Goal: Task Accomplishment & Management: Manage account settings

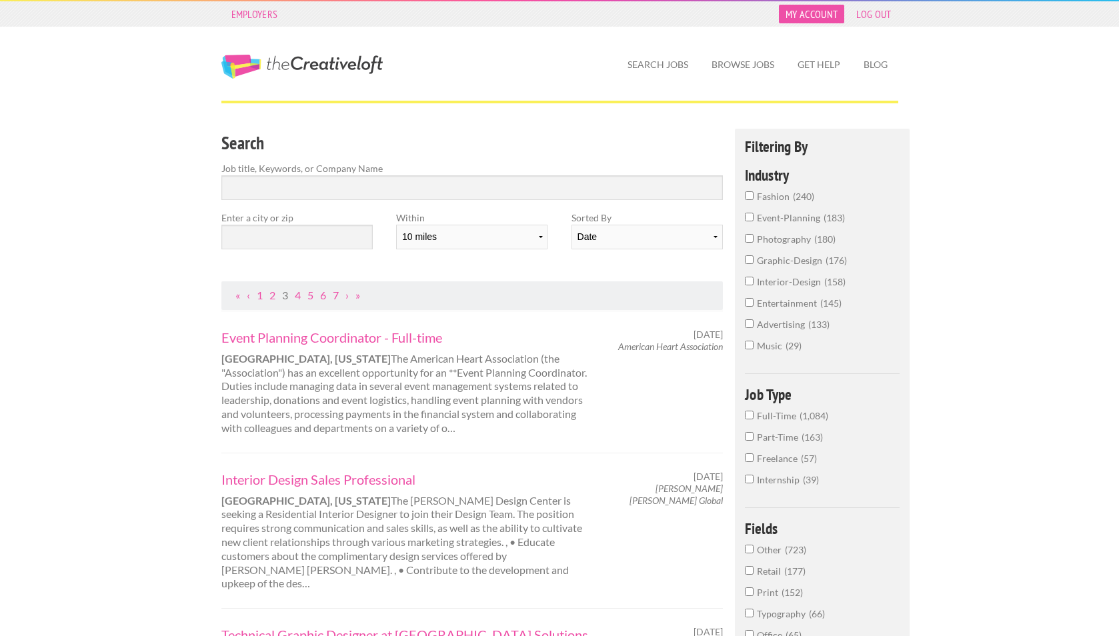
click at [825, 11] on link "My Account" at bounding box center [811, 14] width 65 height 19
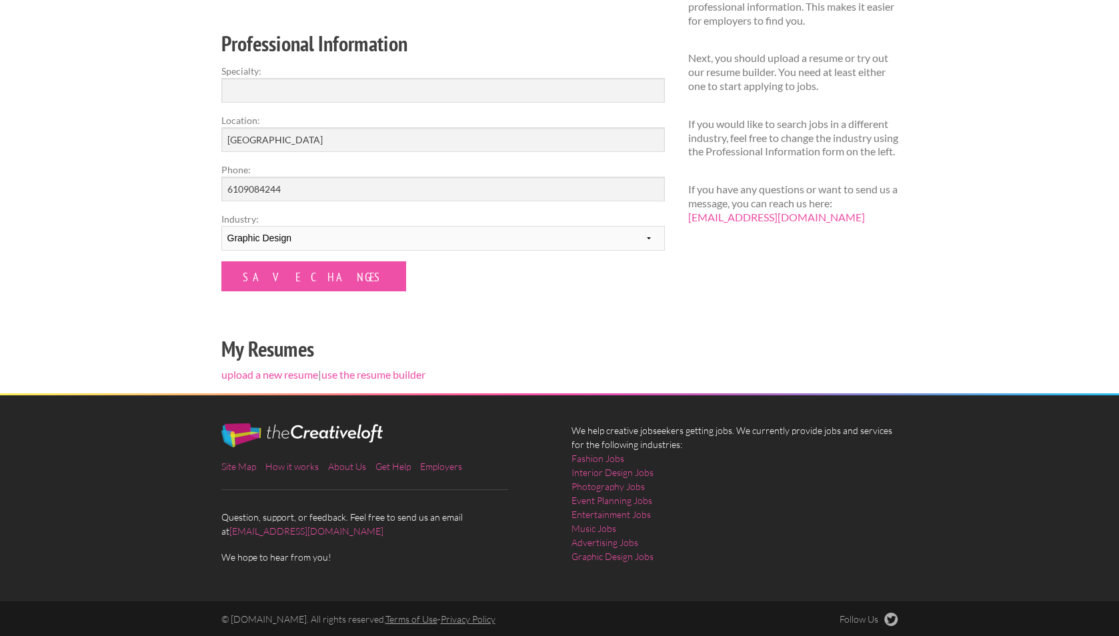
scroll to position [190, 0]
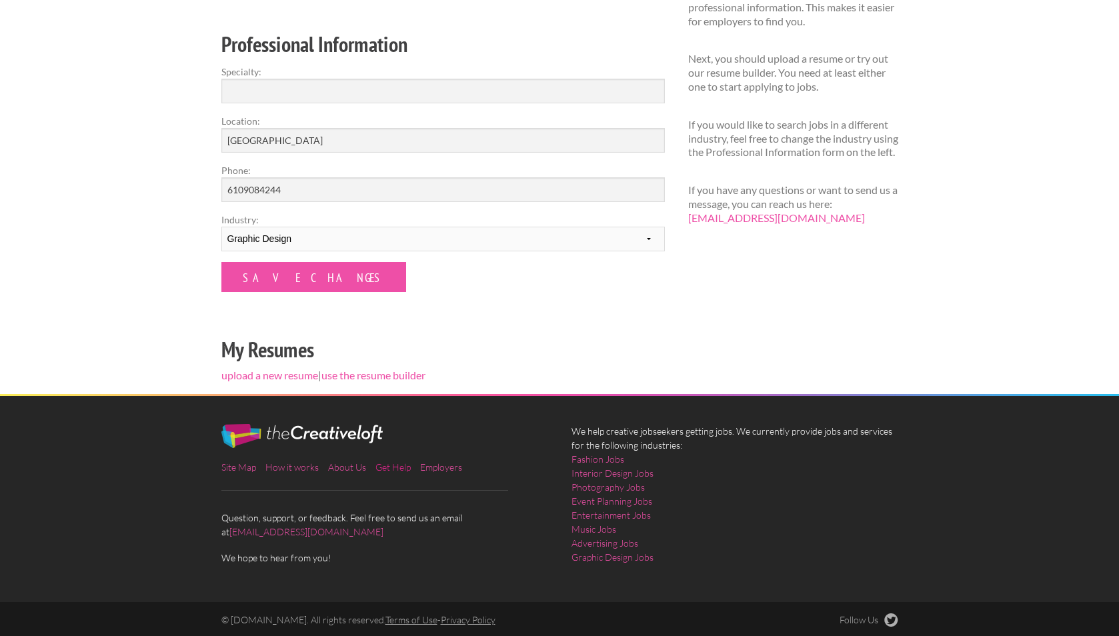
click at [401, 468] on link "Get Help" at bounding box center [392, 466] width 35 height 11
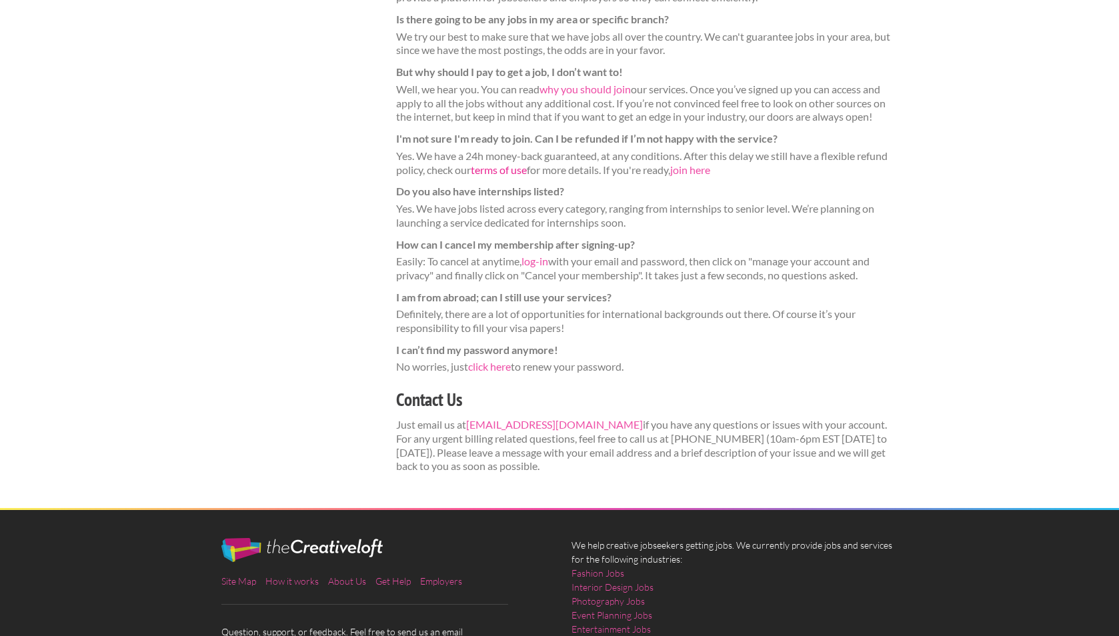
scroll to position [360, 0]
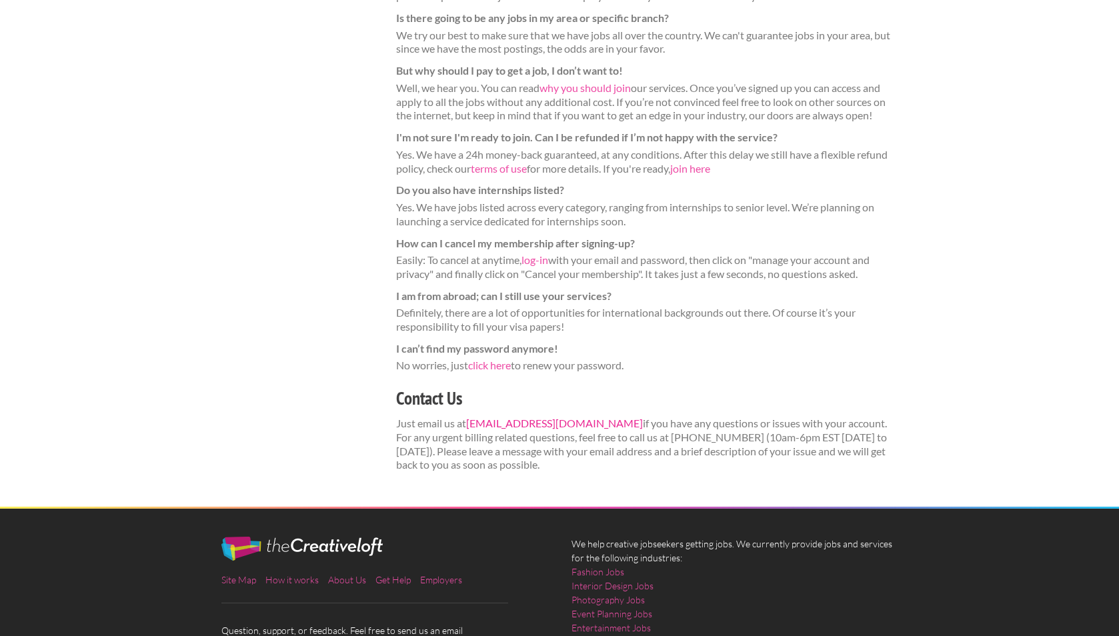
click at [571, 417] on link "support@thecreativeloft.com" at bounding box center [554, 423] width 177 height 13
drag, startPoint x: 605, startPoint y: 406, endPoint x: 467, endPoint y: 403, distance: 138.7
click at [468, 417] on p "Just email us at support@thecreativeloft.com if you have any questions or issue…" at bounding box center [647, 444] width 502 height 55
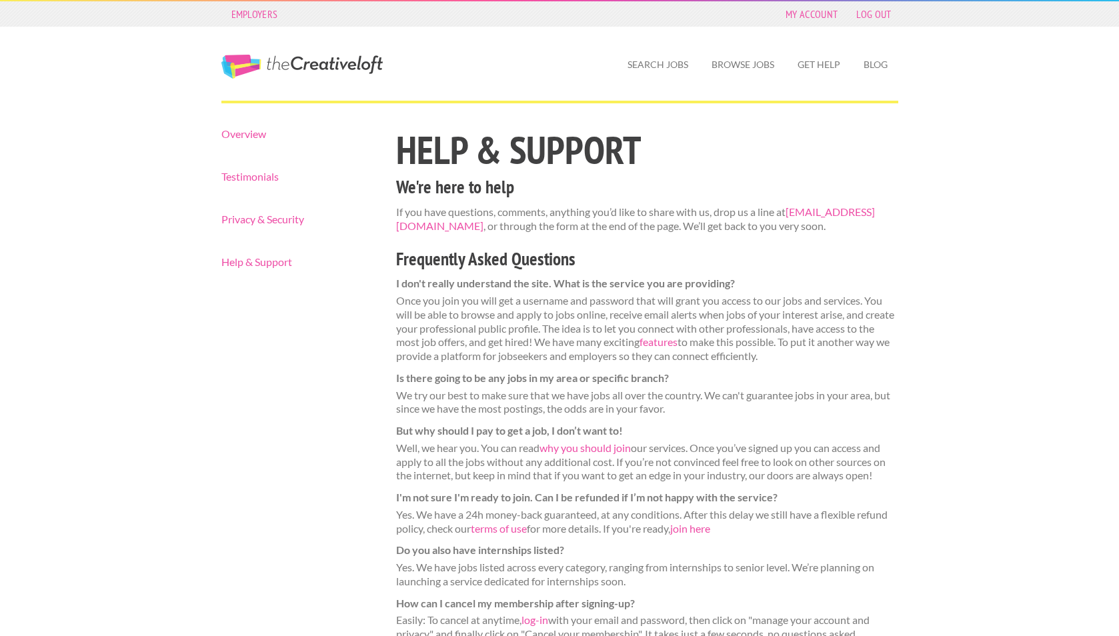
scroll to position [0, 0]
click at [271, 265] on link "Help & Support" at bounding box center [297, 262] width 152 height 11
click at [826, 13] on link "My Account" at bounding box center [811, 14] width 65 height 19
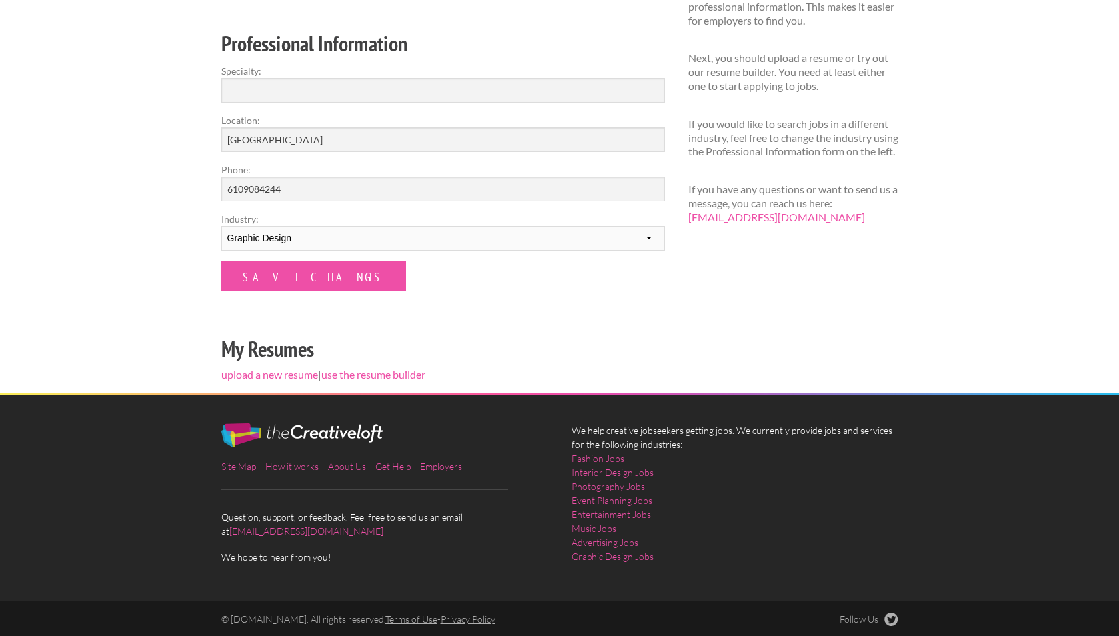
scroll to position [190, 0]
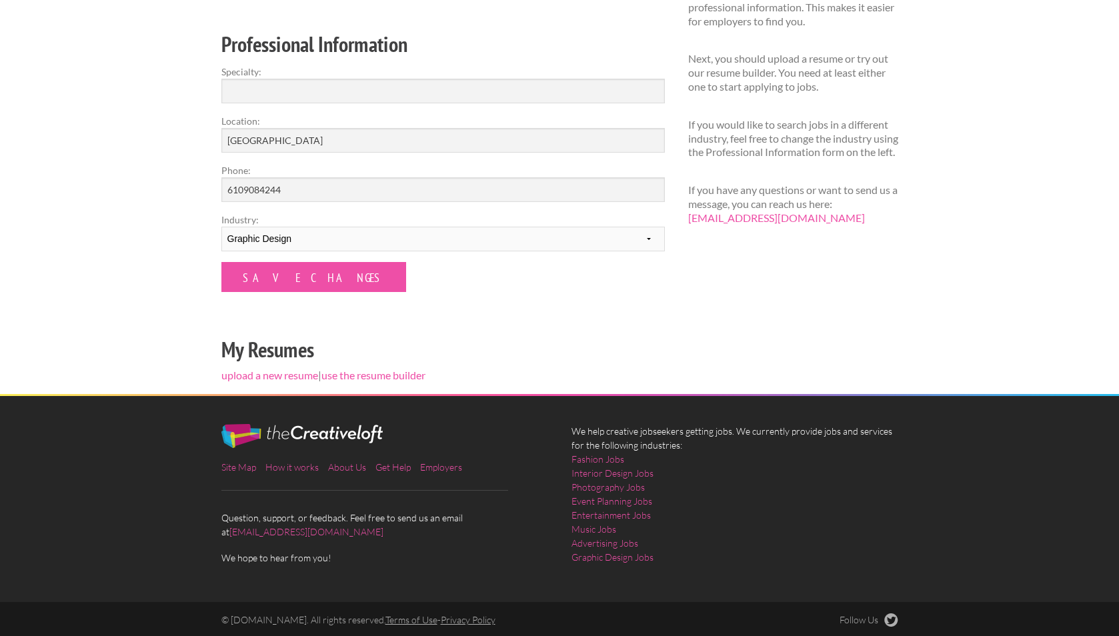
click at [406, 617] on link "Terms of Use" at bounding box center [411, 619] width 52 height 11
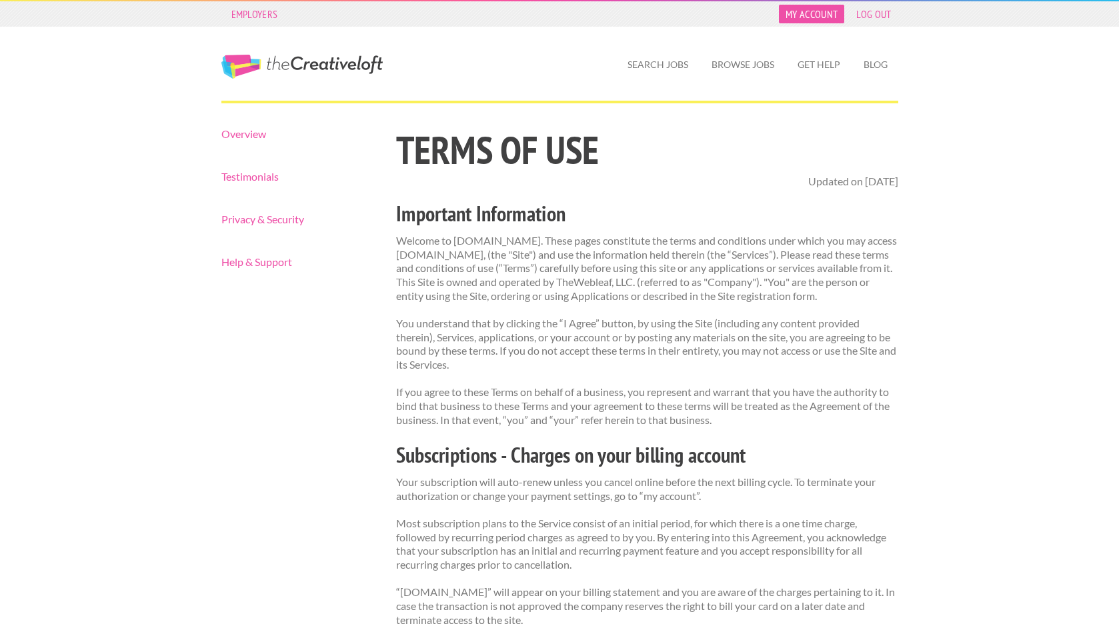
click at [787, 11] on link "My Account" at bounding box center [811, 14] width 65 height 19
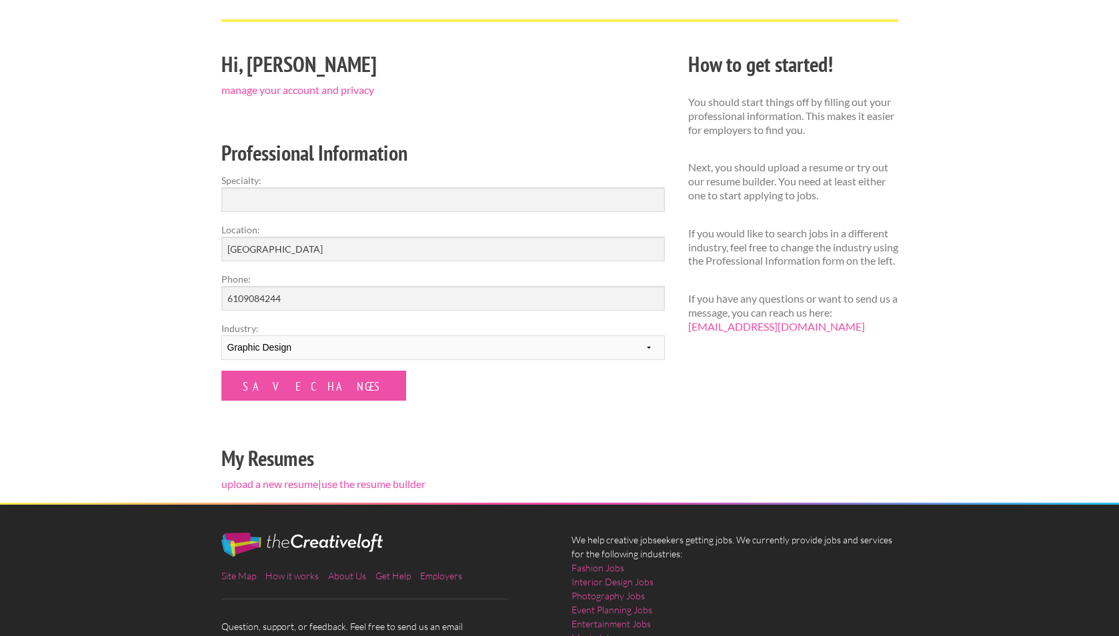
scroll to position [83, 0]
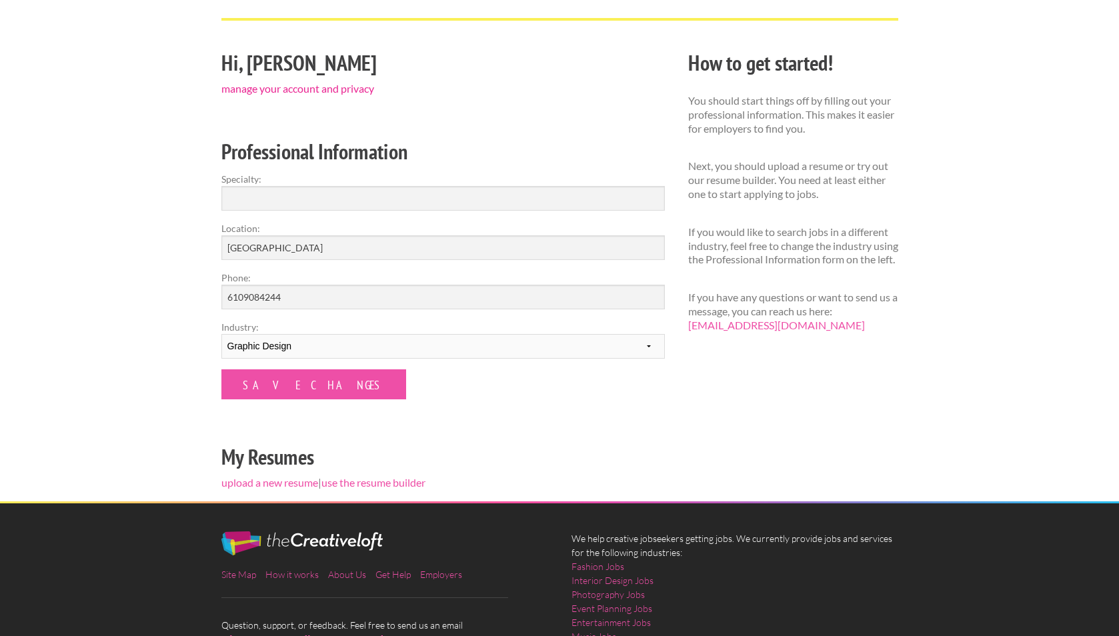
click at [301, 87] on link "manage your account and privacy" at bounding box center [297, 88] width 153 height 13
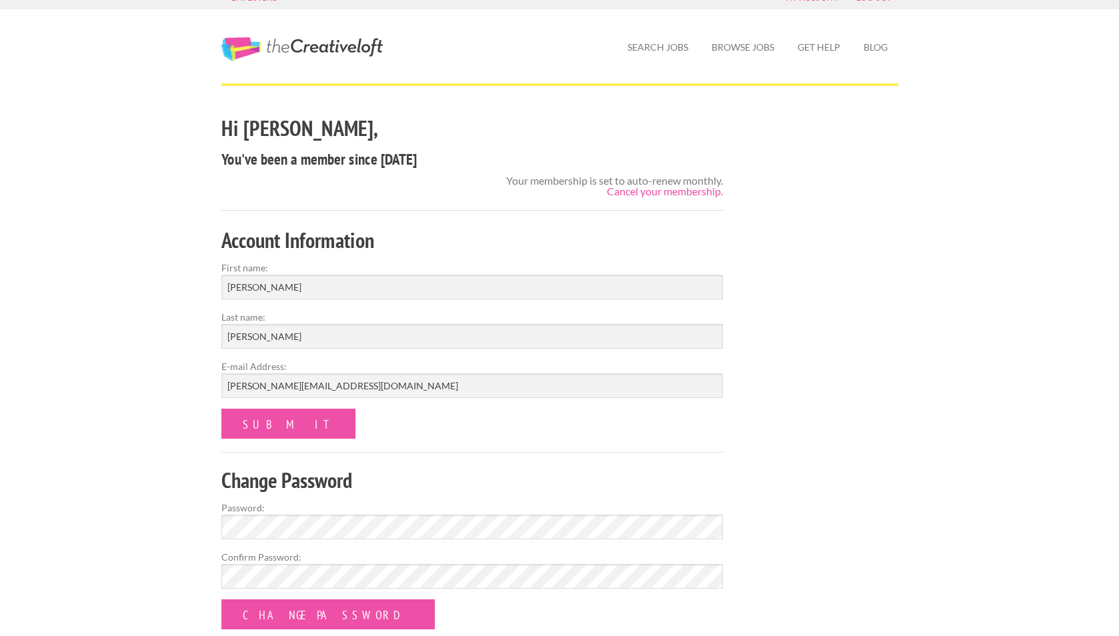
scroll to position [23, 0]
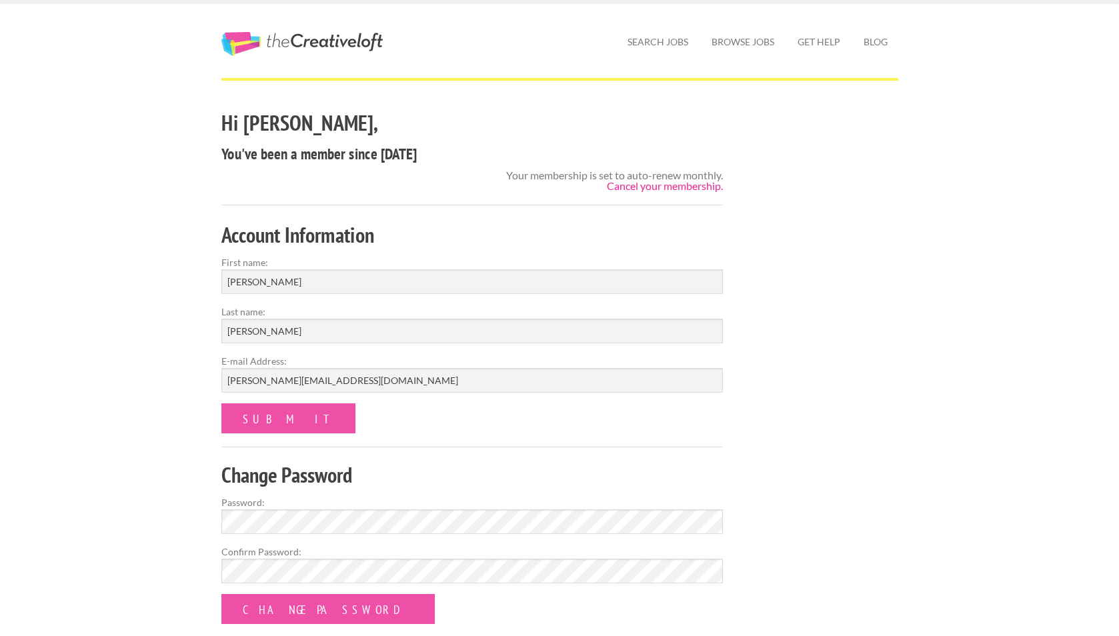
click at [671, 189] on link "Cancel your membership." at bounding box center [665, 185] width 116 height 13
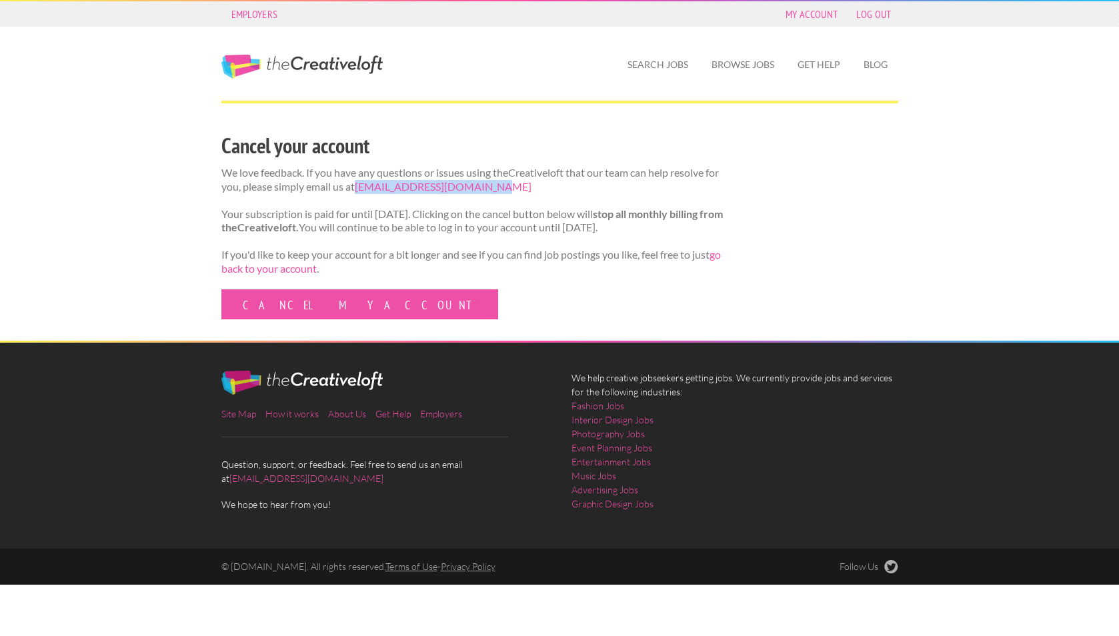
drag, startPoint x: 503, startPoint y: 183, endPoint x: 371, endPoint y: 183, distance: 132.7
click at [371, 185] on p "We love feedback. If you have any questions or issues using theCreativeloft tha…" at bounding box center [472, 180] width 502 height 28
click at [300, 315] on link "Cancel my account" at bounding box center [359, 304] width 277 height 30
